Goal: Contribute content

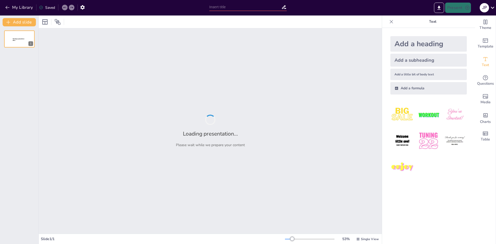
type input "New Sendsteps"
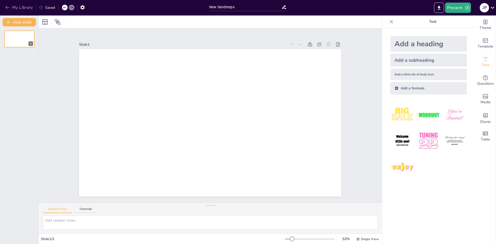
click at [6, 8] on icon "button" at bounding box center [7, 7] width 4 height 3
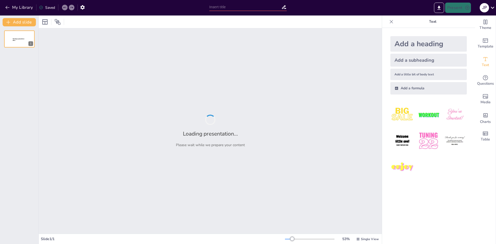
type input "ISO 27001: Your Go-To Guide for Info Security"
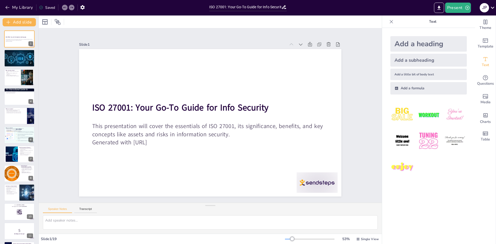
checkbox input "true"
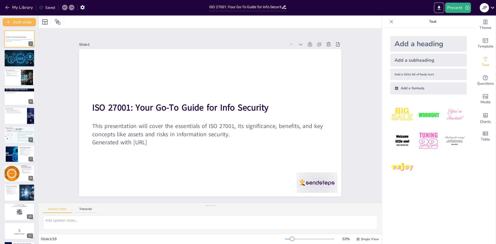
checkbox input "true"
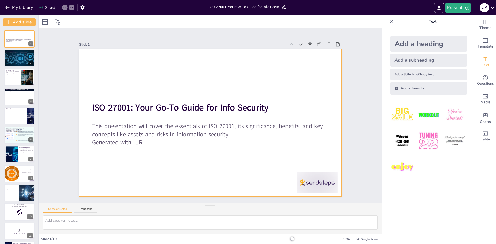
checkbox input "true"
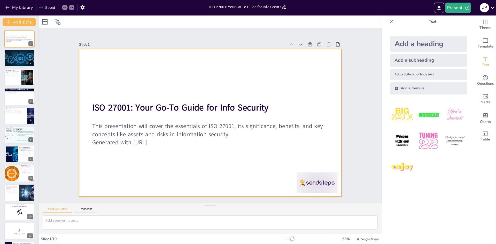
checkbox input "true"
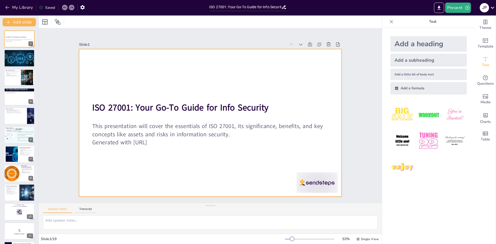
checkbox input "true"
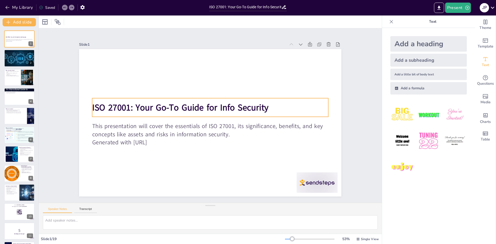
checkbox input "true"
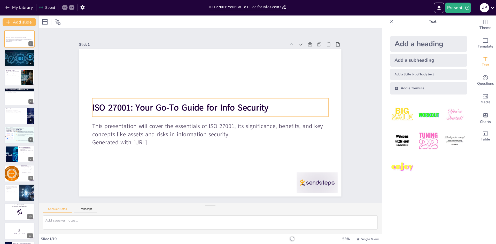
checkbox input "true"
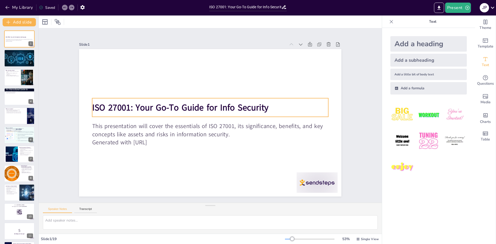
checkbox input "true"
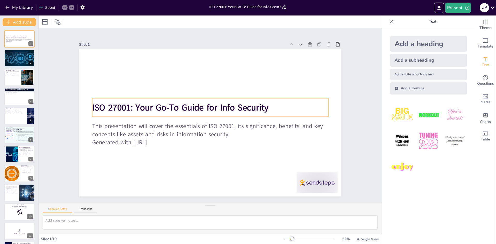
checkbox input "true"
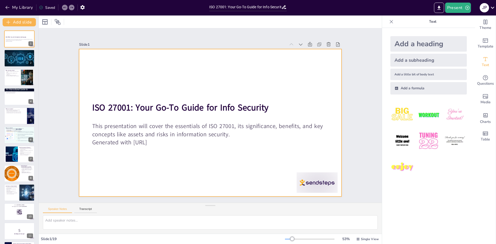
checkbox input "true"
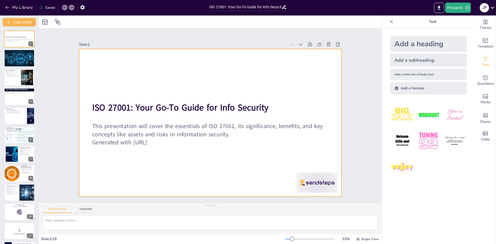
checkbox input "true"
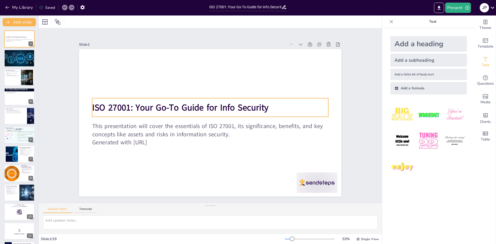
checkbox input "true"
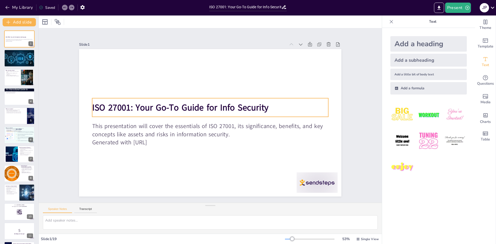
checkbox input "true"
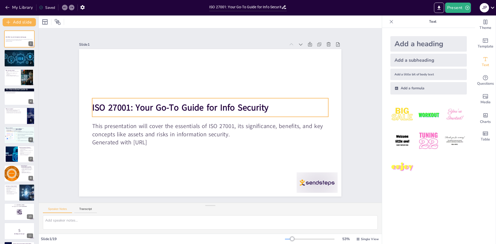
checkbox input "true"
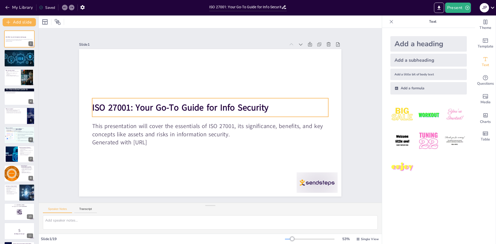
checkbox input "true"
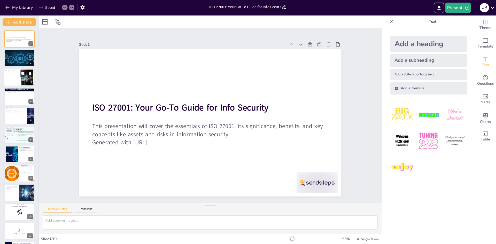
checkbox input "true"
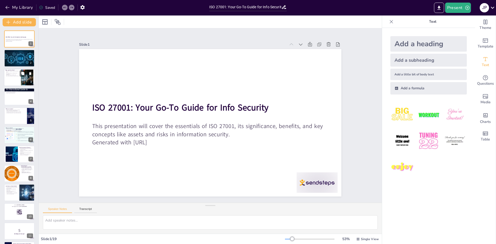
checkbox input "true"
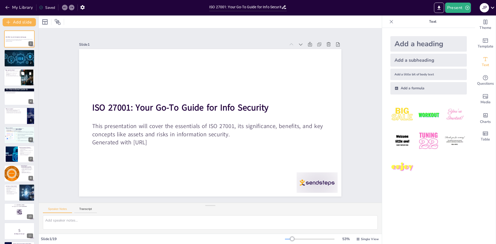
checkbox input "true"
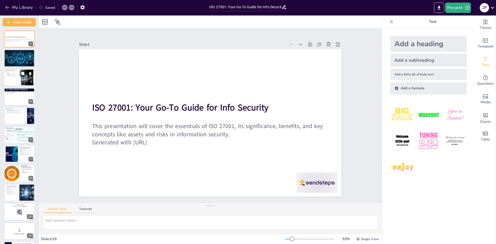
checkbox input "true"
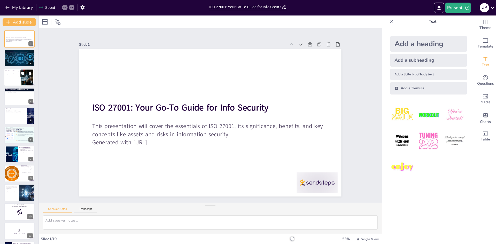
checkbox input "true"
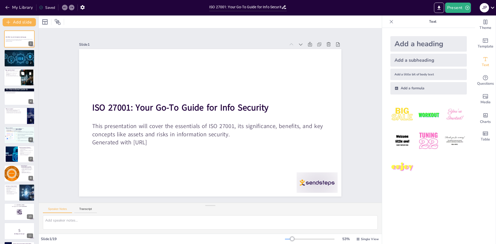
checkbox input "true"
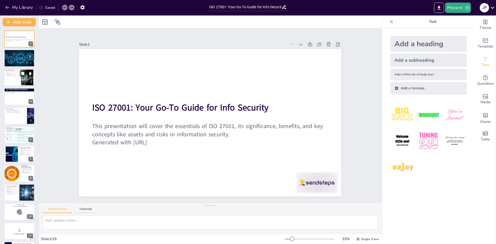
checkbox input "true"
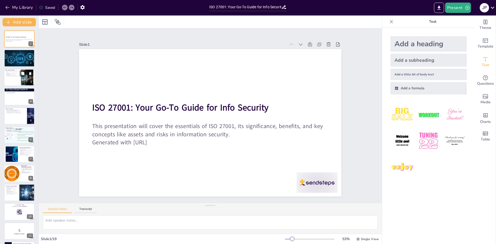
checkbox input "true"
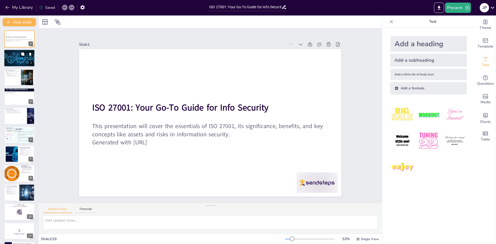
checkbox input "true"
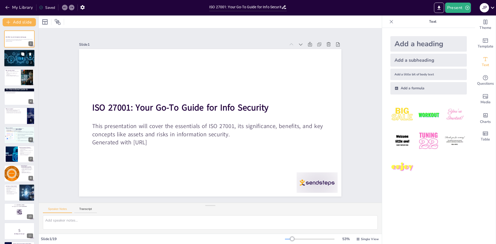
checkbox input "true"
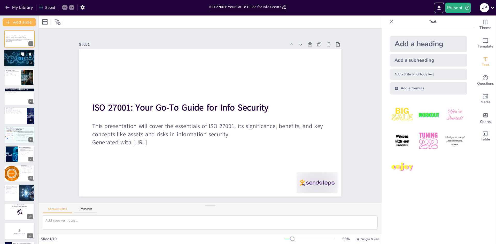
checkbox input "true"
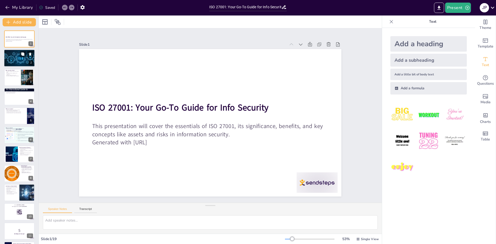
click at [15, 57] on div at bounding box center [19, 59] width 45 height 18
checkbox input "true"
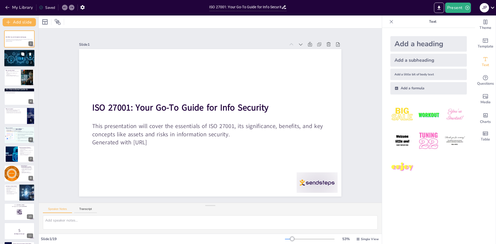
checkbox input "true"
type textarea "ISO 27001 serves as a comprehensive guideline for organizations to manage their…"
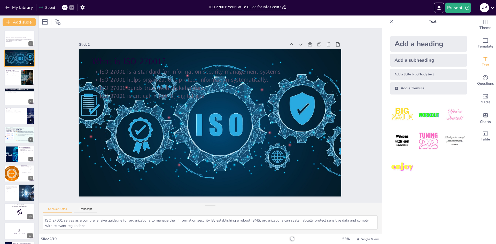
checkbox input "true"
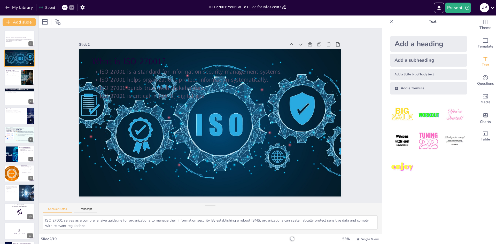
checkbox input "true"
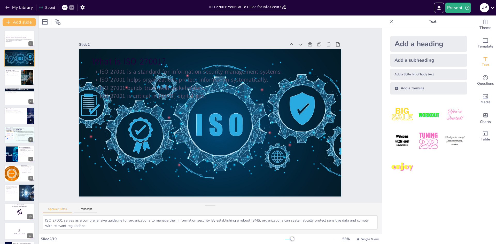
checkbox input "true"
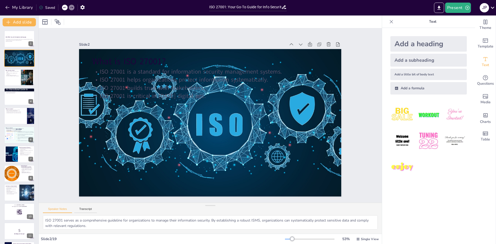
checkbox input "true"
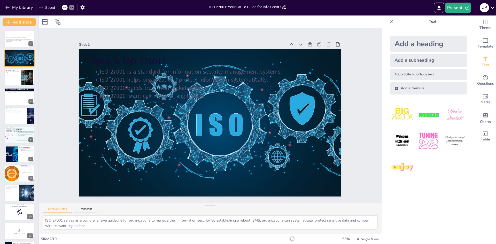
checkbox input "true"
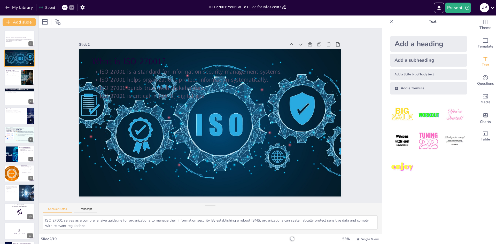
checkbox input "true"
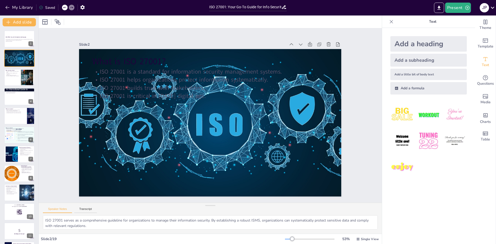
checkbox input "true"
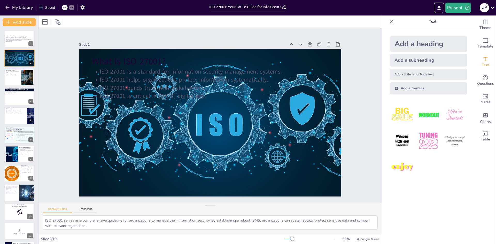
checkbox input "true"
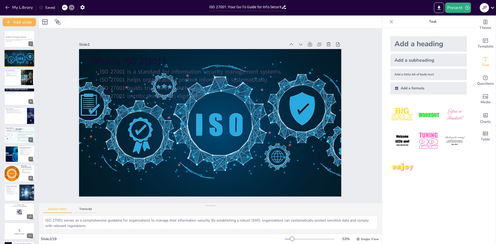
checkbox input "true"
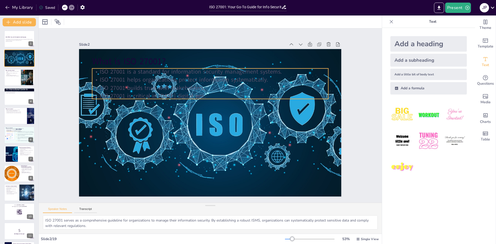
checkbox input "true"
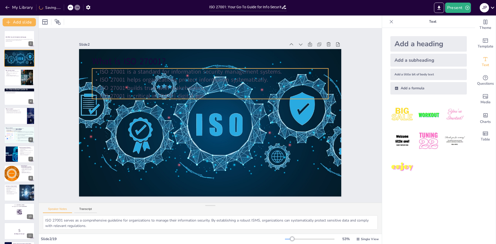
checkbox input "true"
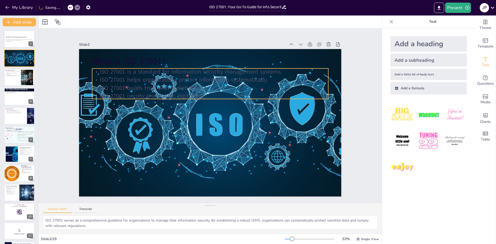
checkbox input "true"
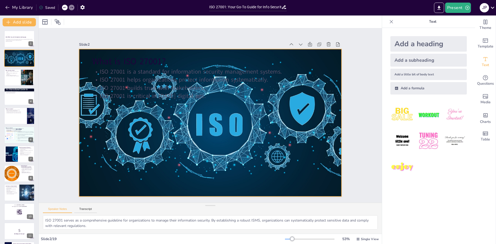
checkbox input "true"
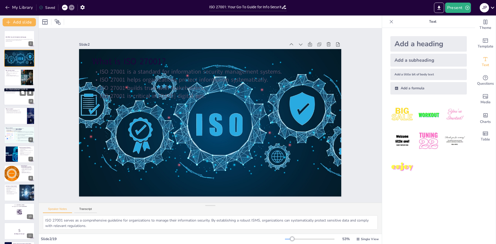
click at [15, 96] on div at bounding box center [19, 97] width 31 height 18
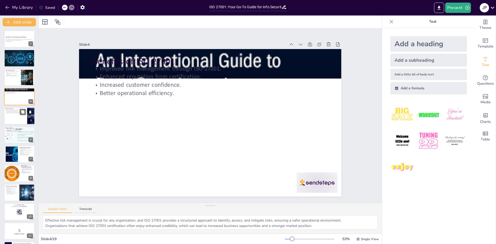
click at [19, 112] on p "Understanding assets is key to effective security." at bounding box center [15, 112] width 20 height 1
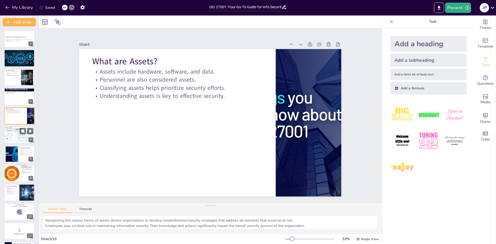
click at [16, 135] on div at bounding box center [19, 135] width 34 height 18
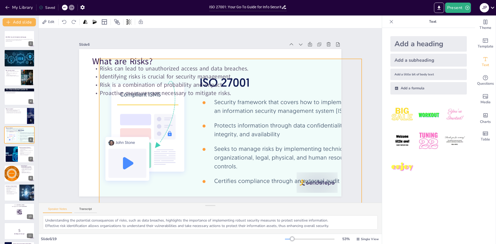
drag, startPoint x: 199, startPoint y: 112, endPoint x: 219, endPoint y: 122, distance: 22.4
click at [219, 122] on div at bounding box center [228, 134] width 303 height 177
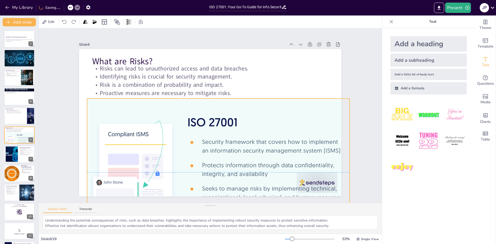
drag, startPoint x: 215, startPoint y: 124, endPoint x: 203, endPoint y: 162, distance: 40.1
click at [203, 162] on div at bounding box center [195, 171] width 324 height 252
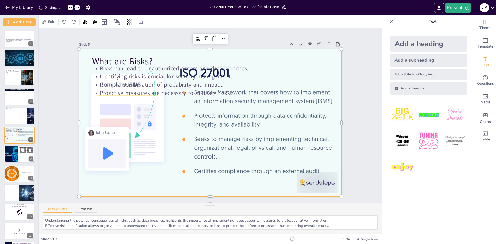
click at [22, 156] on div at bounding box center [19, 155] width 31 height 18
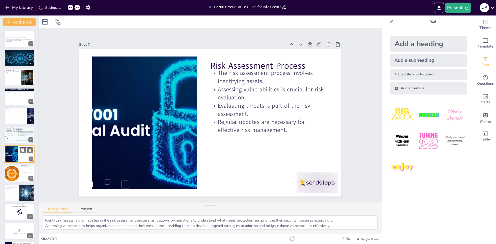
scroll to position [19, 0]
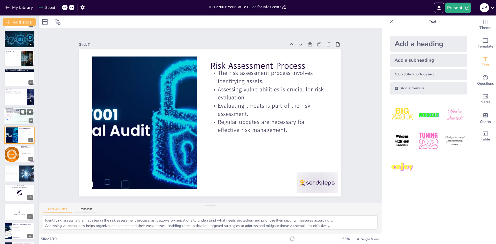
click at [19, 116] on div at bounding box center [19, 116] width 34 height 18
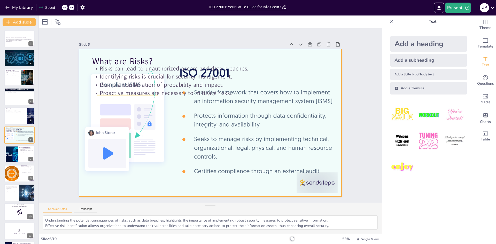
click at [305, 185] on div at bounding box center [209, 122] width 303 height 177
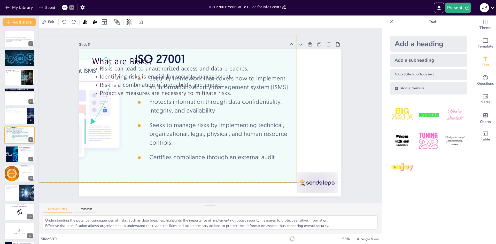
drag, startPoint x: 293, startPoint y: 183, endPoint x: 250, endPoint y: 170, distance: 45.3
click at [250, 170] on div at bounding box center [166, 104] width 303 height 177
click at [320, 187] on div at bounding box center [309, 193] width 43 height 25
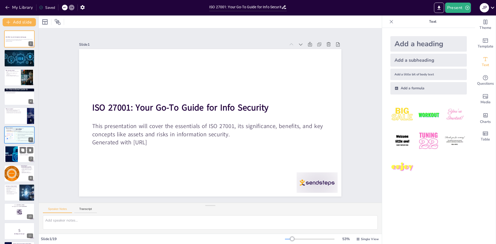
click at [19, 154] on p "Regular updates are necessary for effective risk management." at bounding box center [26, 155] width 14 height 2
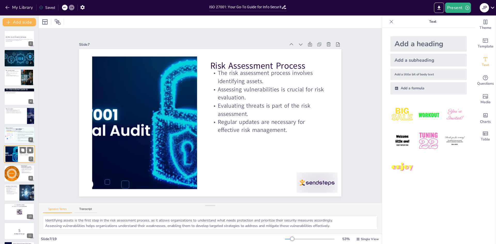
scroll to position [19, 0]
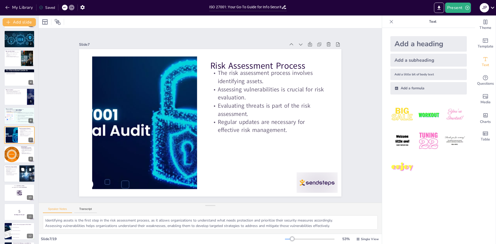
click at [19, 173] on div at bounding box center [19, 174] width 31 height 18
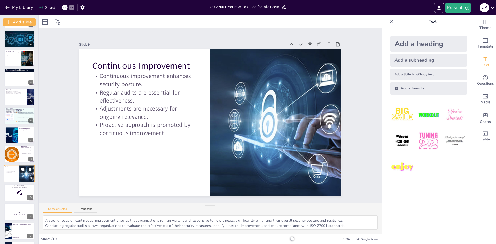
scroll to position [58, 0]
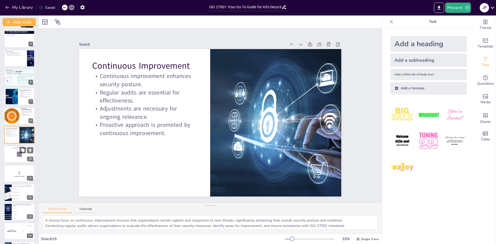
click at [15, 153] on div at bounding box center [19, 155] width 31 height 18
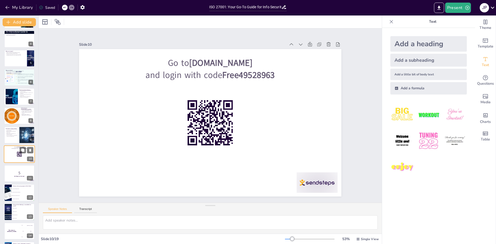
scroll to position [77, 0]
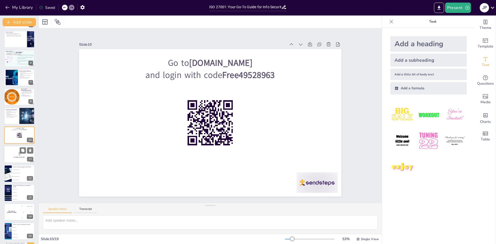
click at [14, 154] on p "5" at bounding box center [19, 154] width 28 height 6
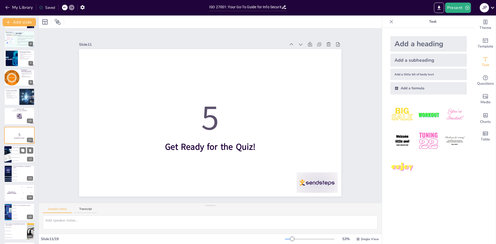
click at [15, 156] on li "To manage information security" at bounding box center [23, 157] width 23 height 3
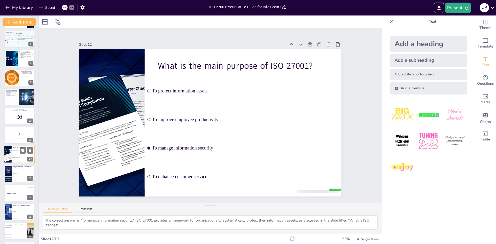
scroll to position [115, 0]
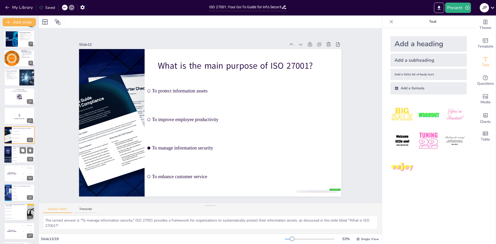
click at [11, 151] on div at bounding box center [7, 155] width 31 height 18
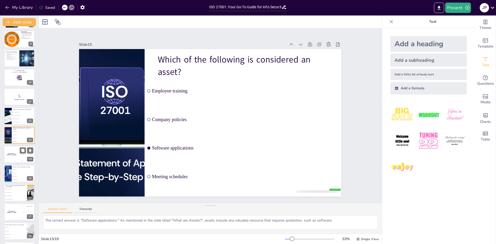
click at [11, 155] on h4 "The winner is Niels 🏆" at bounding box center [11, 154] width 15 height 3
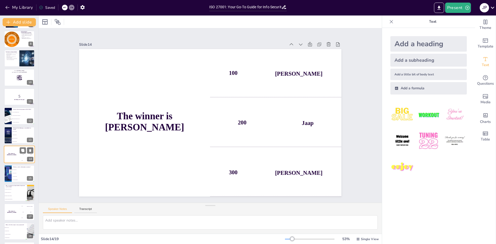
scroll to position [153, 0]
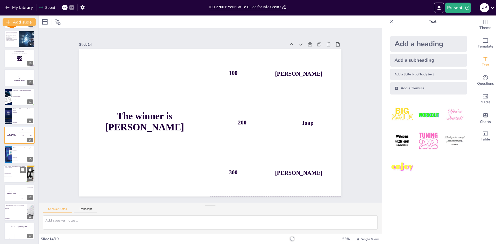
click at [16, 176] on li "It ensures ongoing compliance" at bounding box center [15, 176] width 23 height 3
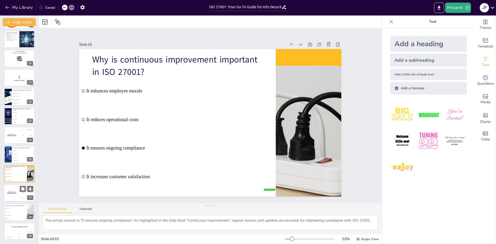
click at [18, 191] on div "The winner is Niels 🏆" at bounding box center [11, 193] width 15 height 18
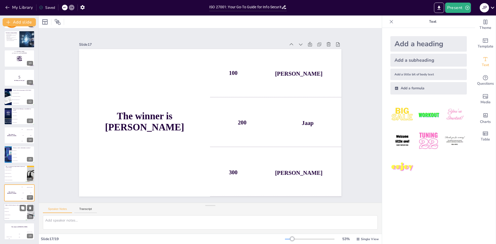
click at [15, 206] on div "What is the first step in risk assessment?" at bounding box center [15, 205] width 20 height 2
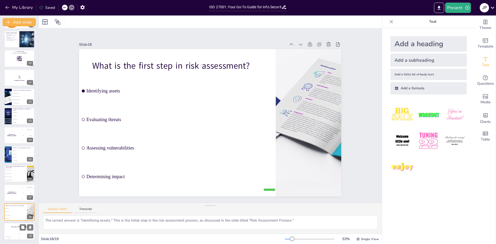
click at [12, 230] on div "The winner is Niels 🏆" at bounding box center [19, 226] width 31 height 9
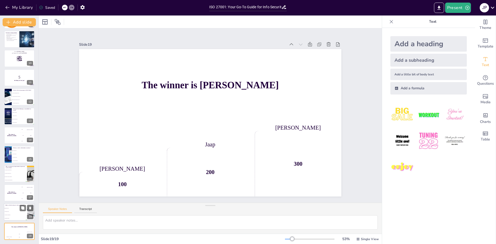
click at [10, 211] on li "Evaluating threats" at bounding box center [15, 211] width 23 height 3
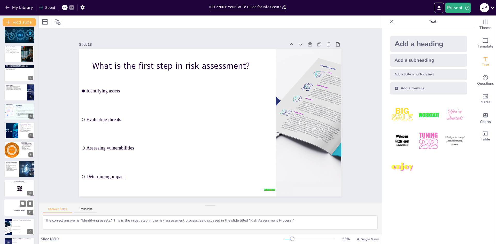
scroll to position [0, 0]
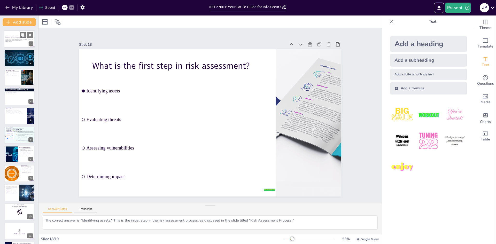
click at [18, 38] on div "ISO 27001: Your Go-To Guide for Info Security" at bounding box center [19, 37] width 28 height 2
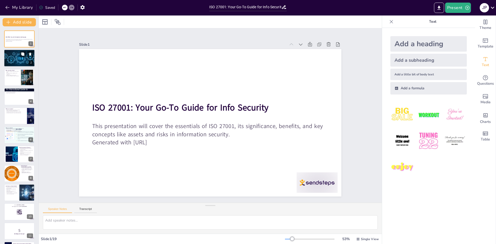
click at [14, 60] on div at bounding box center [19, 59] width 45 height 18
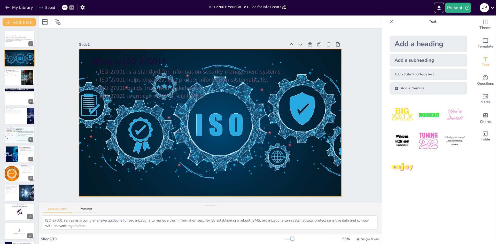
click at [192, 147] on div at bounding box center [208, 122] width 410 height 259
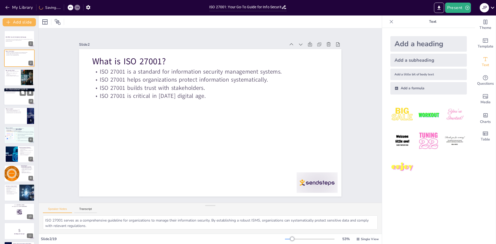
click at [16, 96] on div at bounding box center [19, 97] width 31 height 18
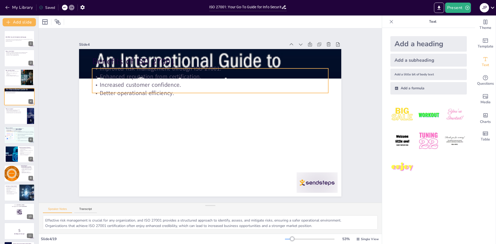
click at [159, 94] on p "Better operational efficiency." at bounding box center [210, 93] width 236 height 8
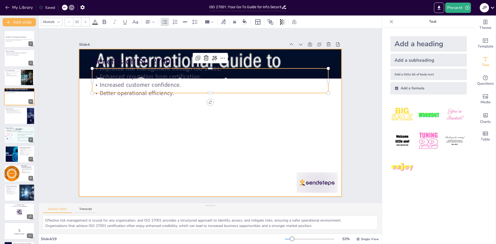
click at [276, 155] on div at bounding box center [209, 123] width 276 height 174
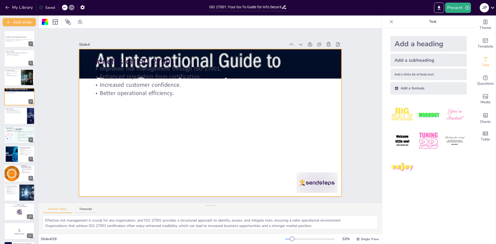
drag, startPoint x: 289, startPoint y: 154, endPoint x: 285, endPoint y: 164, distance: 11.0
click at [288, 157] on div at bounding box center [210, 122] width 262 height 147
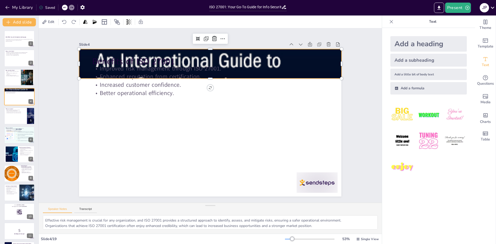
click at [329, 65] on div at bounding box center [210, 63] width 262 height 393
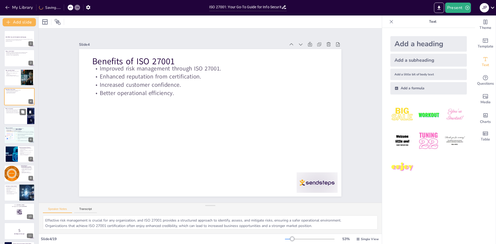
click at [17, 110] on p "Assets include hardware, software, and data." at bounding box center [15, 109] width 20 height 1
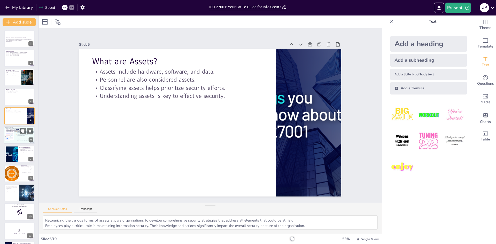
click at [20, 135] on div at bounding box center [19, 135] width 34 height 18
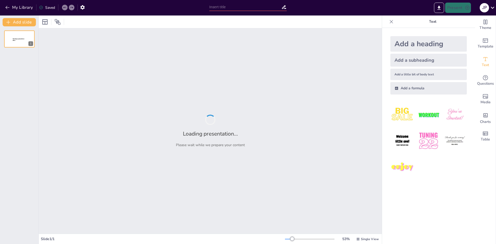
type input "ISO 27001: Your Go-To Guide for Info Security"
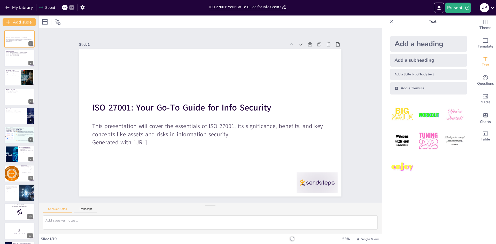
checkbox input "true"
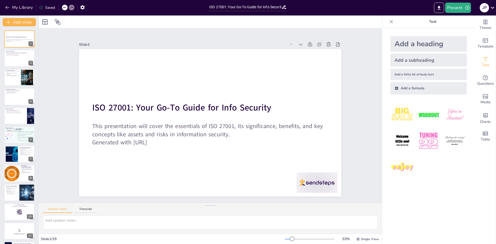
checkbox input "true"
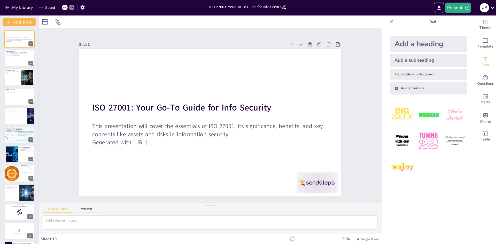
checkbox input "true"
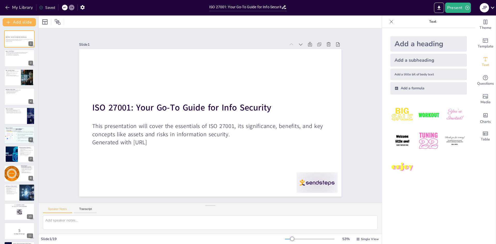
checkbox input "true"
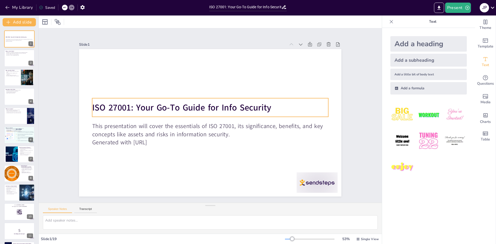
checkbox input "true"
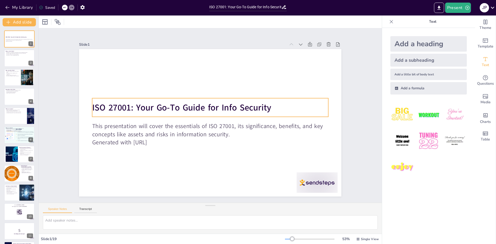
checkbox input "true"
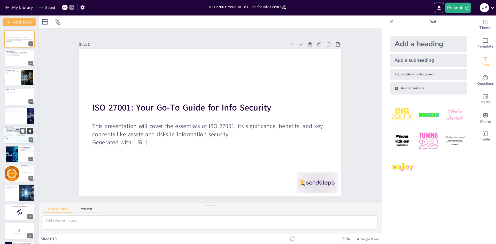
checkbox input "true"
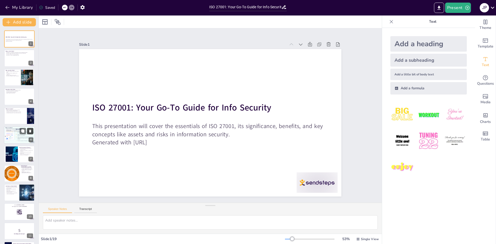
checkbox input "true"
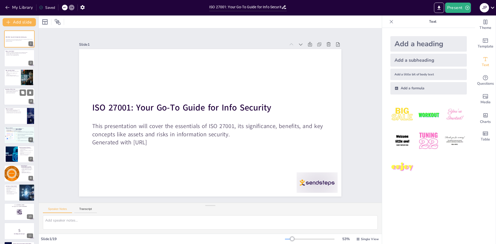
checkbox input "true"
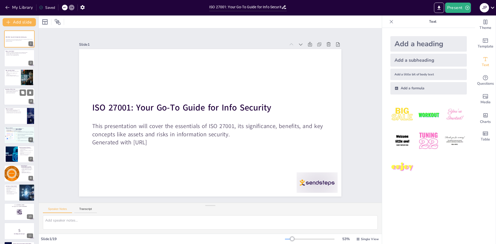
checkbox input "true"
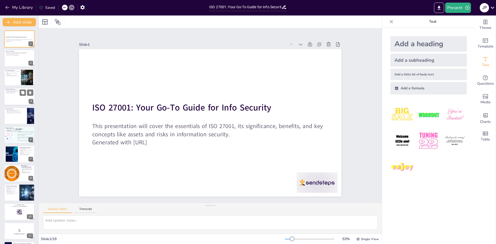
checkbox input "true"
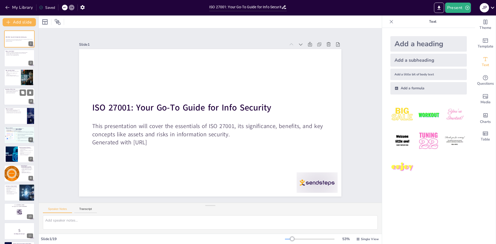
checkbox input "true"
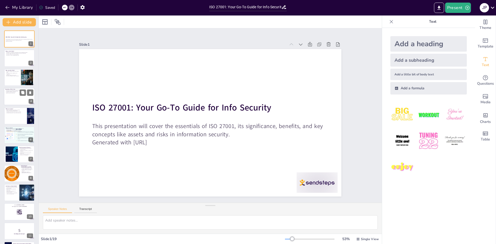
checkbox input "true"
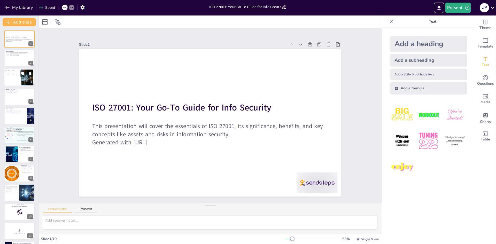
checkbox input "true"
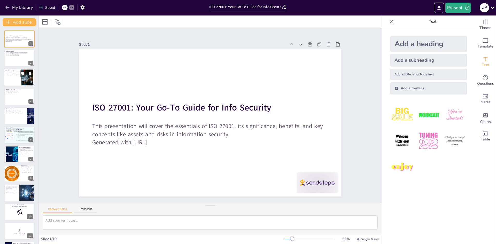
checkbox input "true"
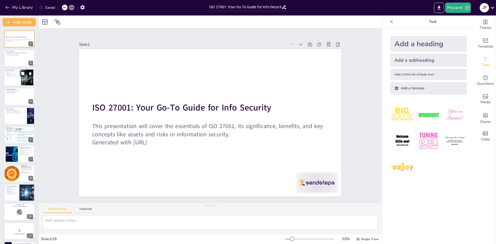
checkbox input "true"
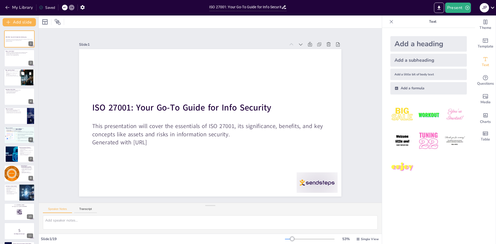
checkbox input "true"
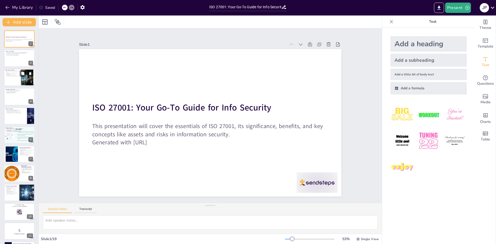
checkbox input "true"
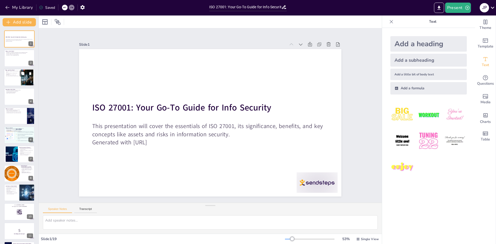
click at [13, 74] on p "ISO 27001 ensures compliance with regulations." at bounding box center [12, 74] width 14 height 2
checkbox input "true"
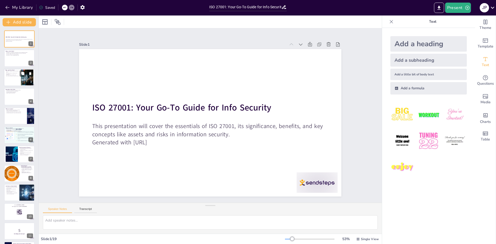
checkbox input "true"
type textarea "By identifying and managing risks, ISO 27001 enables organizations to protect t…"
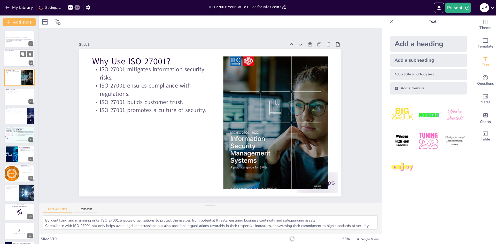
checkbox input "true"
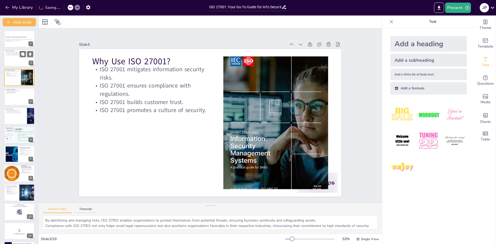
checkbox input "true"
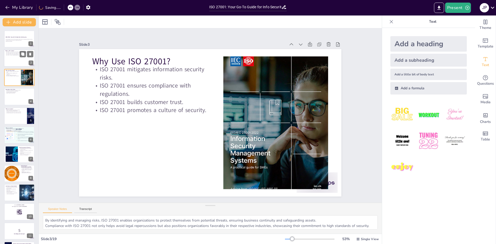
checkbox input "true"
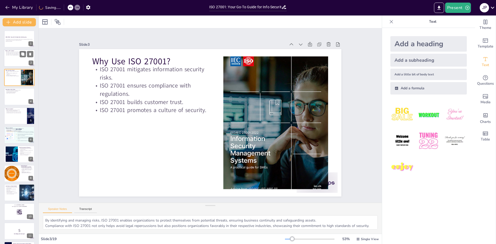
click at [9, 57] on div at bounding box center [19, 59] width 31 height 18
checkbox input "true"
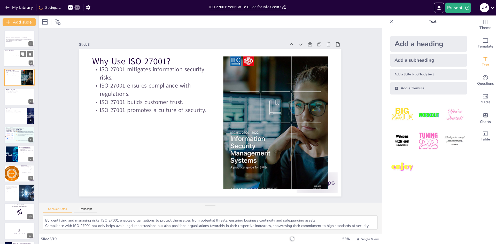
checkbox input "true"
type textarea "ISO 27001 serves as a comprehensive guideline for organizations to manage their…"
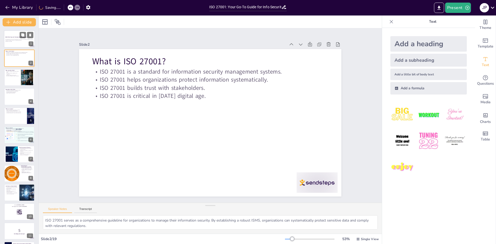
checkbox input "true"
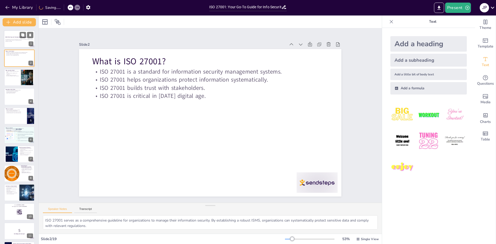
checkbox input "true"
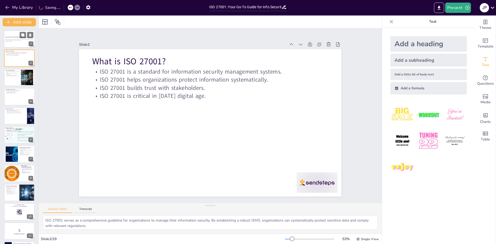
checkbox input "true"
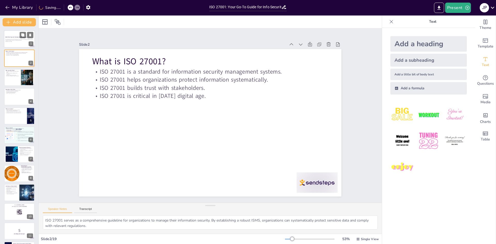
checkbox input "true"
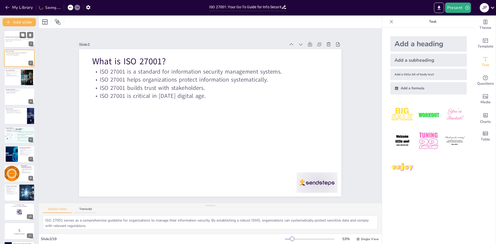
checkbox input "true"
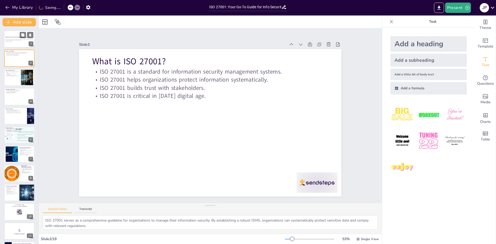
checkbox input "true"
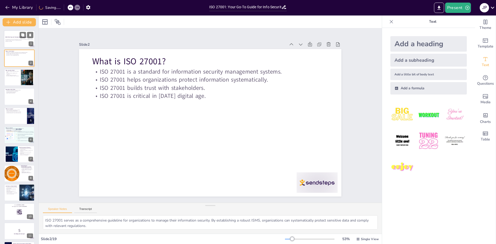
click at [11, 38] on div "This presentation will cover the essentials of ISO 27001, its significance, ben…" at bounding box center [19, 40] width 28 height 4
checkbox input "true"
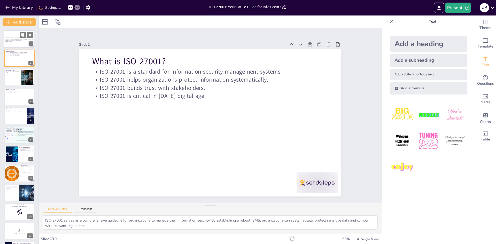
checkbox input "true"
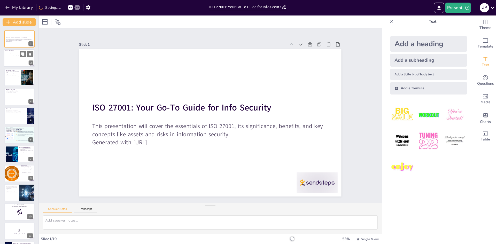
checkbox input "true"
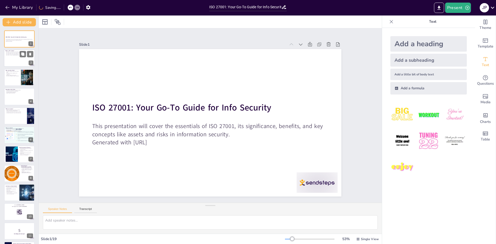
checkbox input "true"
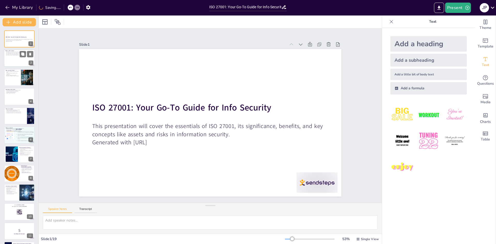
checkbox input "true"
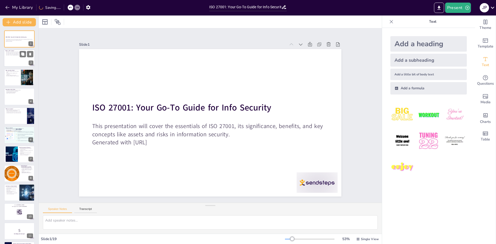
checkbox input "true"
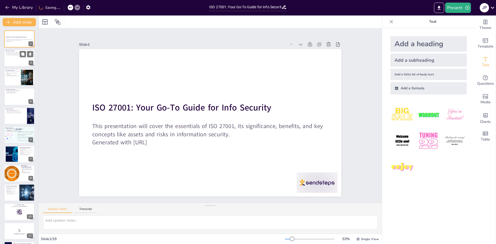
checkbox input "true"
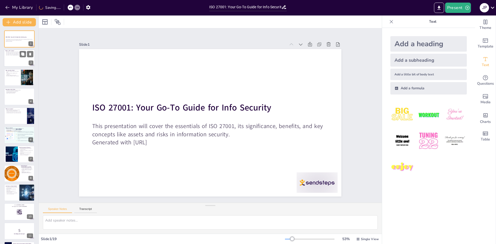
checkbox input "true"
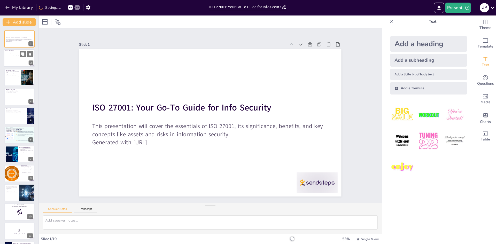
checkbox input "true"
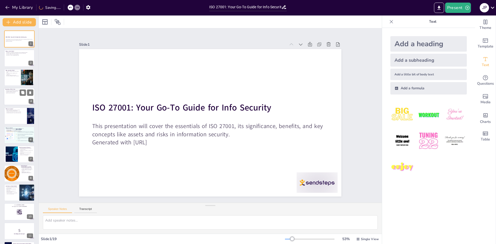
checkbox input "true"
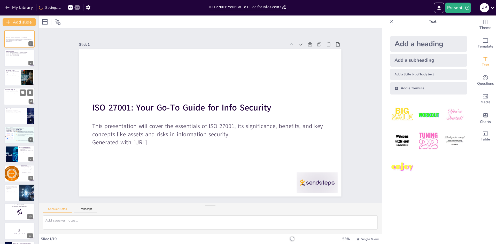
checkbox input "true"
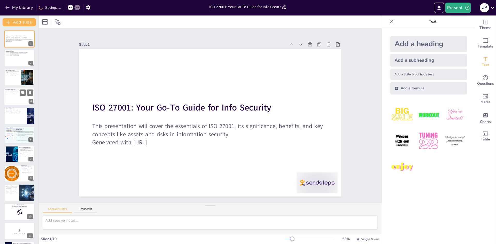
checkbox input "true"
click at [11, 118] on div at bounding box center [19, 116] width 31 height 18
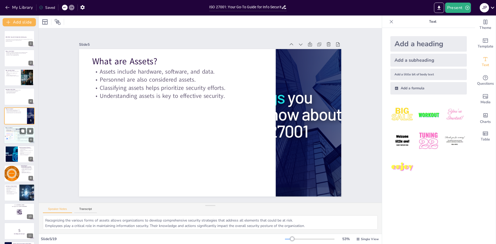
click at [12, 136] on div at bounding box center [19, 135] width 34 height 18
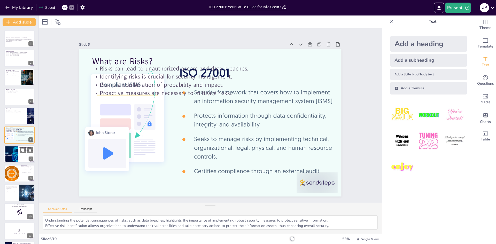
click at [14, 157] on div at bounding box center [11, 154] width 25 height 16
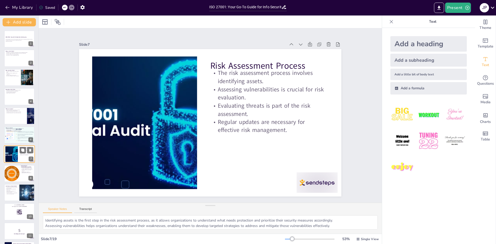
scroll to position [19, 0]
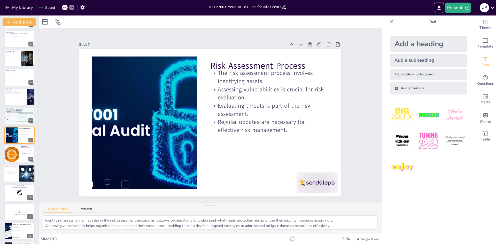
click at [14, 175] on p "Proactive approach is promoted by continuous improvement." at bounding box center [11, 174] width 12 height 2
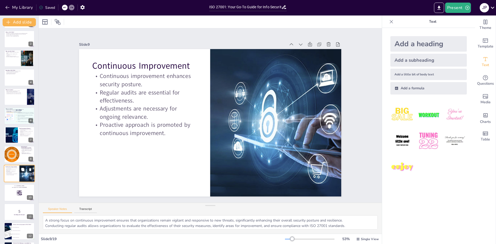
scroll to position [58, 0]
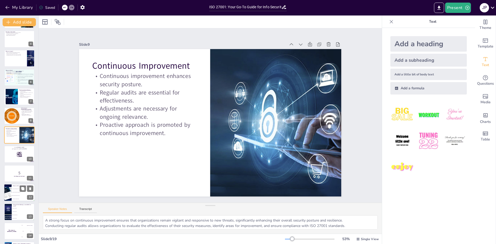
click at [12, 195] on li "To manage information security" at bounding box center [23, 195] width 23 height 3
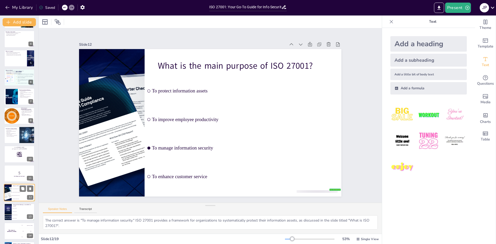
scroll to position [115, 0]
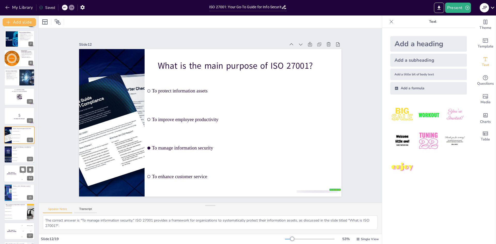
click at [13, 168] on div "The winner is Niels 🏆" at bounding box center [11, 174] width 15 height 18
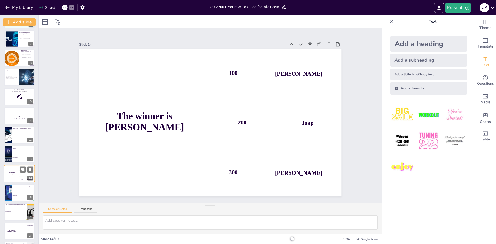
scroll to position [153, 0]
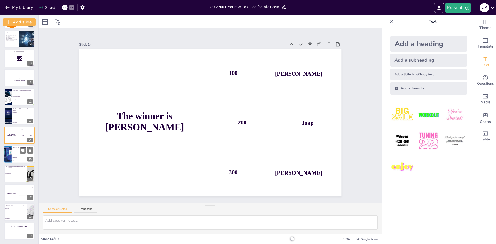
click at [16, 150] on span "A potential threat" at bounding box center [23, 150] width 22 height 1
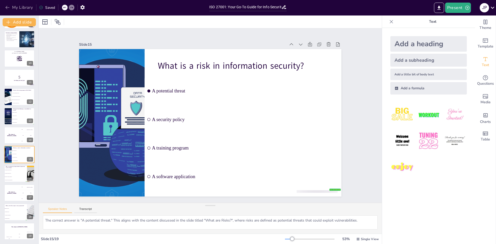
click at [8, 6] on icon "button" at bounding box center [7, 7] width 5 height 5
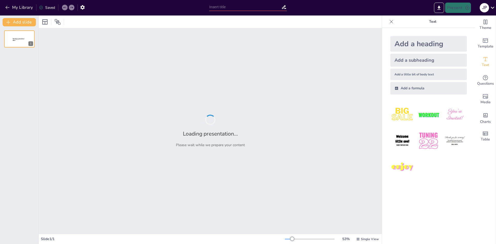
type input "Understanding ISO 27001: An Overview of Information Security Standards"
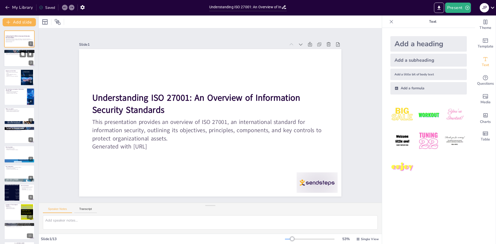
click at [16, 58] on div at bounding box center [19, 59] width 31 height 18
type textarea "The framework provided by ISO 27001 is essential for organizations to systemati…"
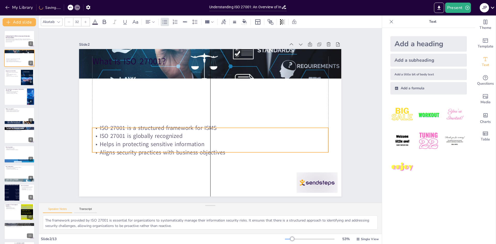
drag, startPoint x: 157, startPoint y: 83, endPoint x: 159, endPoint y: 142, distance: 59.4
click at [159, 142] on p "Helps in protecting sensitive information" at bounding box center [210, 144] width 236 height 8
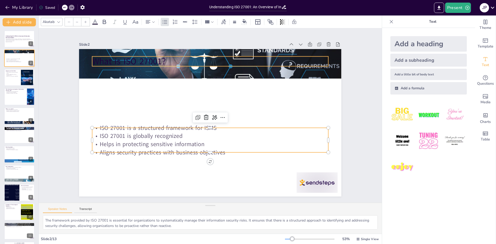
type input "48"
click at [126, 59] on p "What is ISO 27001?" at bounding box center [216, 61] width 236 height 37
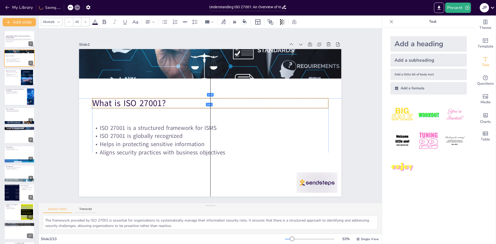
drag, startPoint x: 124, startPoint y: 60, endPoint x: 122, endPoint y: 104, distance: 43.7
click at [122, 104] on p "What is ISO 27001?" at bounding box center [211, 103] width 236 height 37
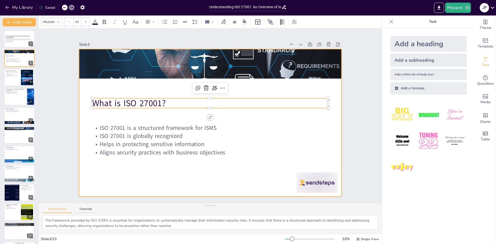
click at [154, 181] on div at bounding box center [210, 122] width 262 height 147
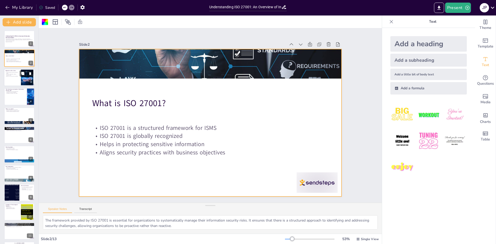
click at [15, 78] on div at bounding box center [19, 78] width 31 height 18
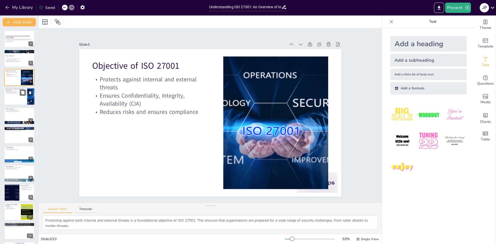
click at [11, 95] on div at bounding box center [19, 97] width 31 height 18
type textarea "Confidentiality is crucial for protecting sensitive information from unauthoriz…"
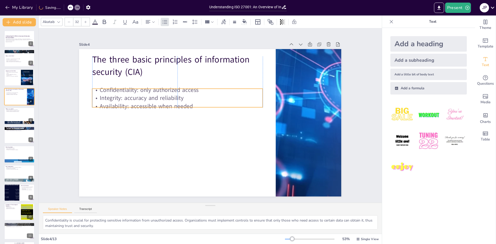
drag, startPoint x: 155, startPoint y: 79, endPoint x: 154, endPoint y: 90, distance: 11.5
click at [154, 90] on p "Confidentiality: only authorized access" at bounding box center [177, 90] width 170 height 8
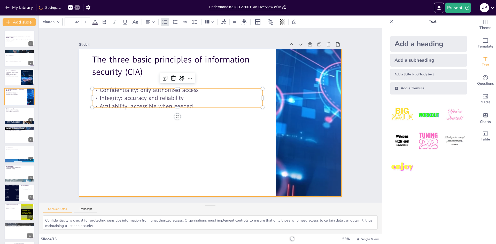
click at [175, 144] on div at bounding box center [210, 122] width 262 height 147
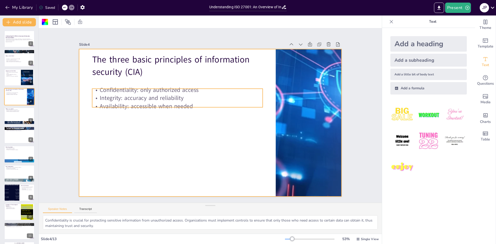
click at [150, 101] on p "Availability: accessible when needed" at bounding box center [178, 103] width 170 height 26
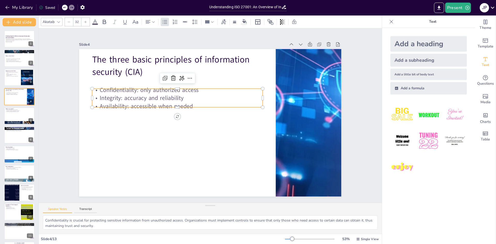
click at [85, 21] on icon at bounding box center [85, 21] width 3 height 3
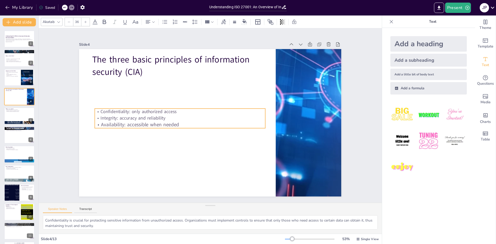
drag, startPoint x: 174, startPoint y: 102, endPoint x: 163, endPoint y: 137, distance: 36.6
click at [170, 127] on p "Availability: accessible when needed" at bounding box center [179, 121] width 170 height 25
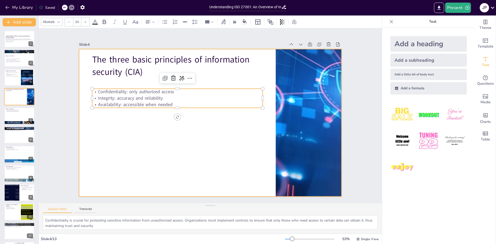
type input "33"
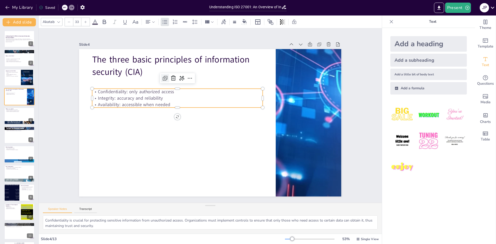
click at [162, 77] on icon at bounding box center [165, 78] width 6 height 6
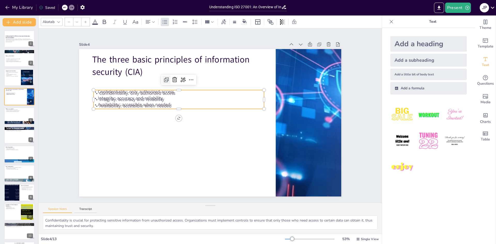
type input "33"
click at [172, 78] on icon at bounding box center [174, 80] width 6 height 6
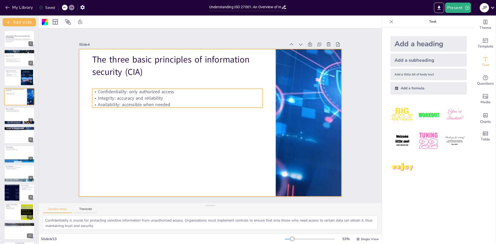
click at [182, 89] on p "Confidentiality: only authorized access" at bounding box center [177, 92] width 170 height 6
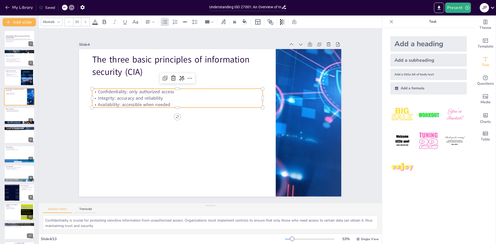
click at [84, 21] on icon at bounding box center [85, 21] width 3 height 3
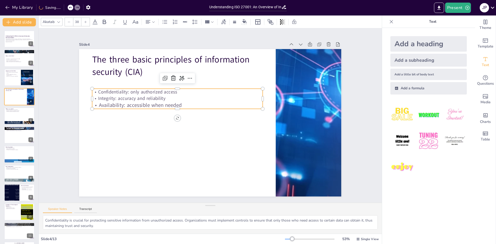
click at [84, 21] on icon at bounding box center [85, 21] width 3 height 3
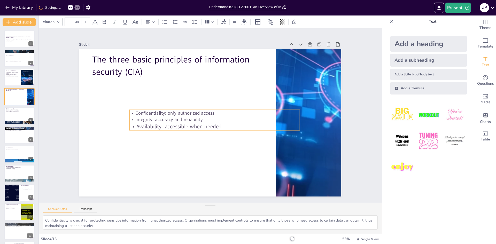
drag, startPoint x: 184, startPoint y: 102, endPoint x: 218, endPoint y: 123, distance: 39.9
click at [220, 123] on p "Availability: accessible when needed" at bounding box center [214, 126] width 170 height 7
click at [189, 119] on p "Integrity: accuracy and reliability" at bounding box center [214, 119] width 170 height 6
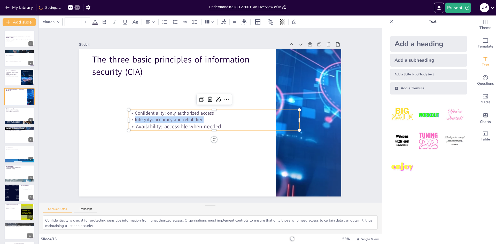
click at [189, 119] on p "Integrity: accuracy and reliability" at bounding box center [214, 119] width 170 height 6
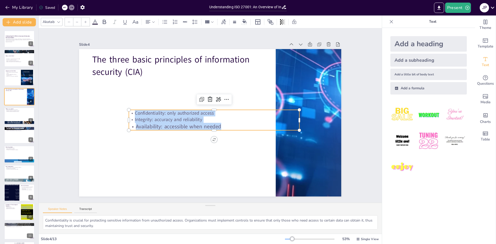
click at [86, 21] on icon at bounding box center [85, 21] width 3 height 3
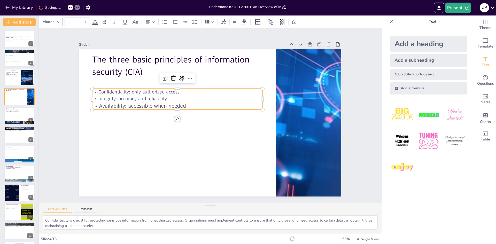
click at [86, 21] on icon at bounding box center [85, 21] width 3 height 3
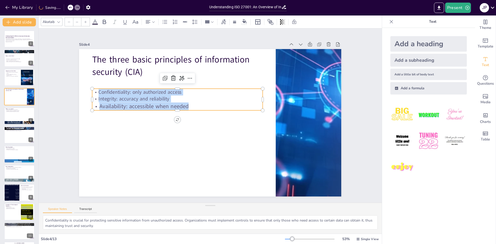
click at [86, 21] on icon at bounding box center [85, 21] width 3 height 3
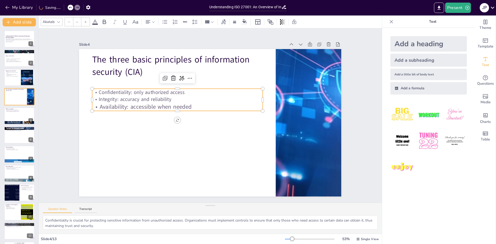
click at [86, 21] on icon at bounding box center [85, 21] width 3 height 3
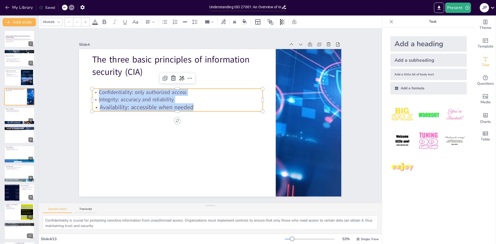
click at [86, 21] on icon at bounding box center [85, 21] width 3 height 3
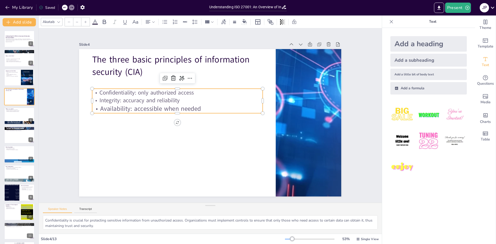
click at [86, 21] on icon at bounding box center [85, 21] width 3 height 3
click at [76, 22] on input "--" at bounding box center [76, 22] width 7 height 8
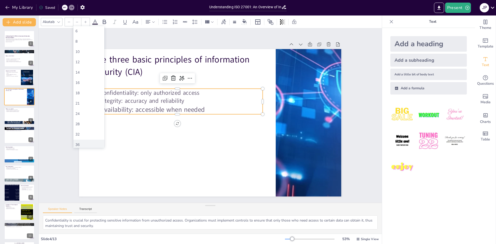
click at [90, 144] on div "36" at bounding box center [88, 144] width 27 height 5
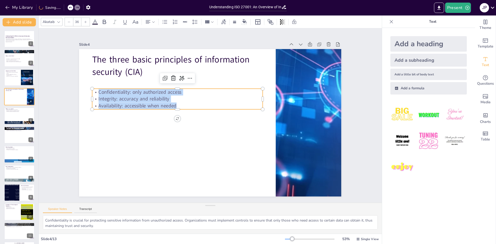
click at [84, 22] on icon at bounding box center [85, 21] width 3 height 3
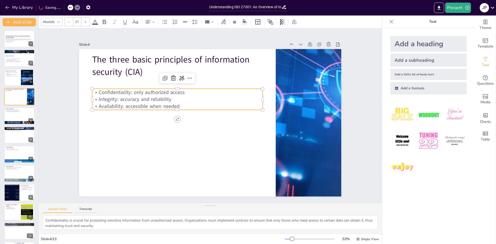
click at [84, 22] on icon at bounding box center [85, 21] width 3 height 3
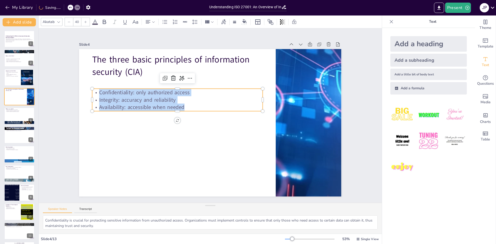
click at [84, 22] on icon at bounding box center [85, 21] width 3 height 3
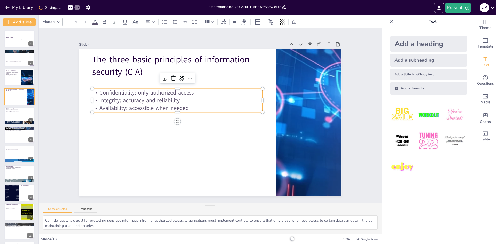
click at [84, 22] on icon at bounding box center [85, 21] width 3 height 3
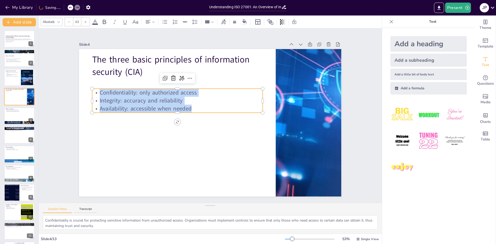
click at [84, 22] on icon at bounding box center [85, 21] width 3 height 3
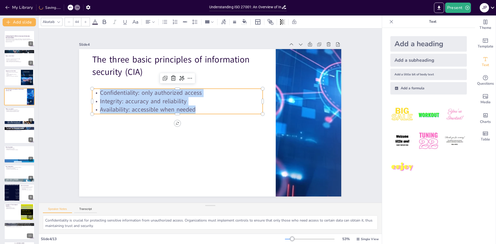
click at [84, 22] on icon at bounding box center [85, 21] width 3 height 3
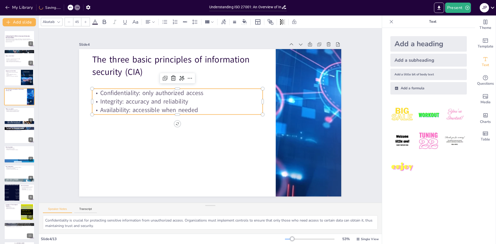
click at [84, 22] on icon at bounding box center [85, 21] width 3 height 3
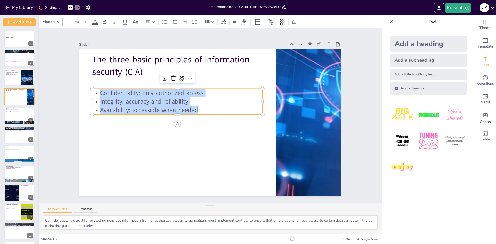
click at [84, 22] on icon at bounding box center [85, 21] width 3 height 3
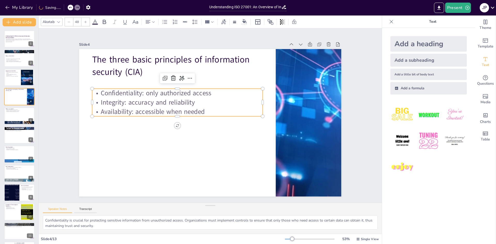
click at [84, 22] on icon at bounding box center [85, 21] width 3 height 3
type input "49"
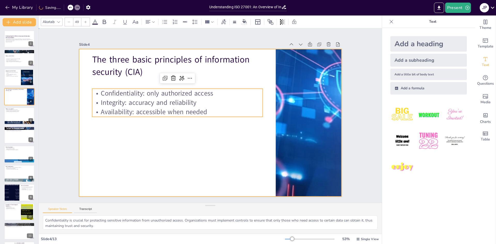
click at [221, 153] on div at bounding box center [210, 122] width 262 height 147
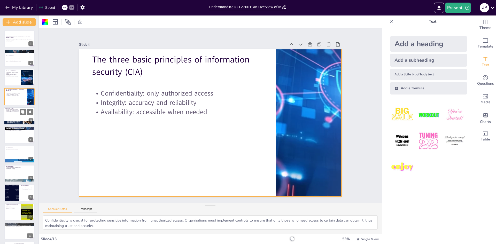
click at [17, 113] on div at bounding box center [19, 116] width 31 height 18
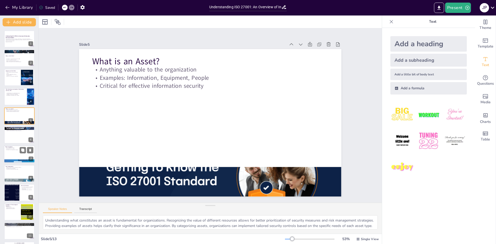
click at [12, 152] on div at bounding box center [19, 155] width 31 height 18
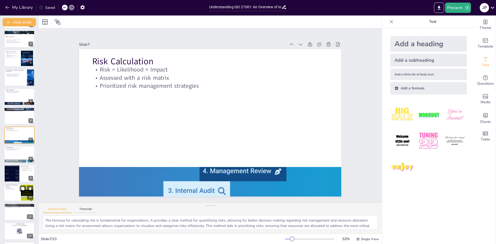
click at [13, 190] on div at bounding box center [19, 193] width 31 height 18
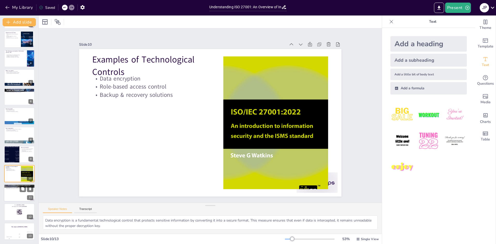
click at [14, 189] on div at bounding box center [19, 193] width 31 height 18
type textarea "Enhancing the information security posture is vital for organizations in today’…"
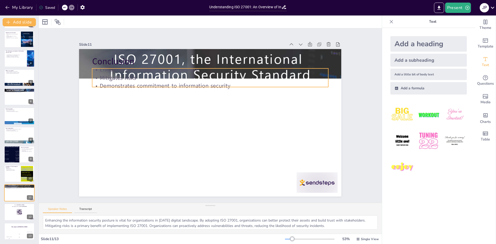
click at [114, 86] on div "Conclusion Enhances information security posture Mitigates risks Demonstrates c…" at bounding box center [209, 123] width 276 height 174
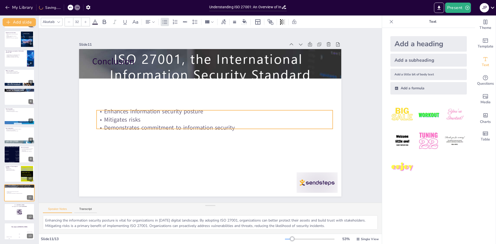
drag, startPoint x: 120, startPoint y: 83, endPoint x: 124, endPoint y: 125, distance: 42.0
click at [124, 125] on p "Demonstrates commitment to information security" at bounding box center [212, 128] width 235 height 33
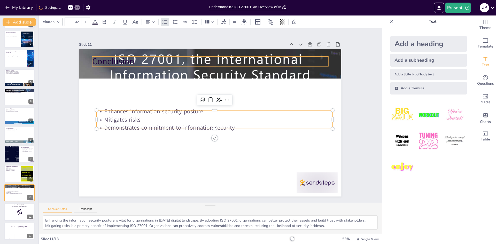
type input "48"
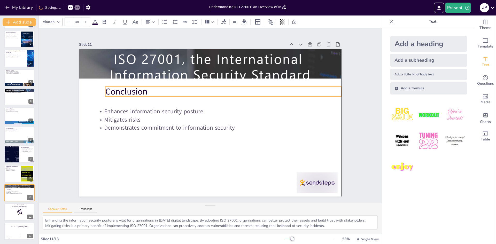
drag, startPoint x: 117, startPoint y: 62, endPoint x: 129, endPoint y: 92, distance: 32.7
click at [129, 92] on p "Conclusion" at bounding box center [226, 93] width 236 height 37
click at [350, 116] on div "Slide 1 Understanding ISO 27001: An Overview of Information Security Standards …" at bounding box center [210, 116] width 291 height 162
